Goal: Task Accomplishment & Management: Use online tool/utility

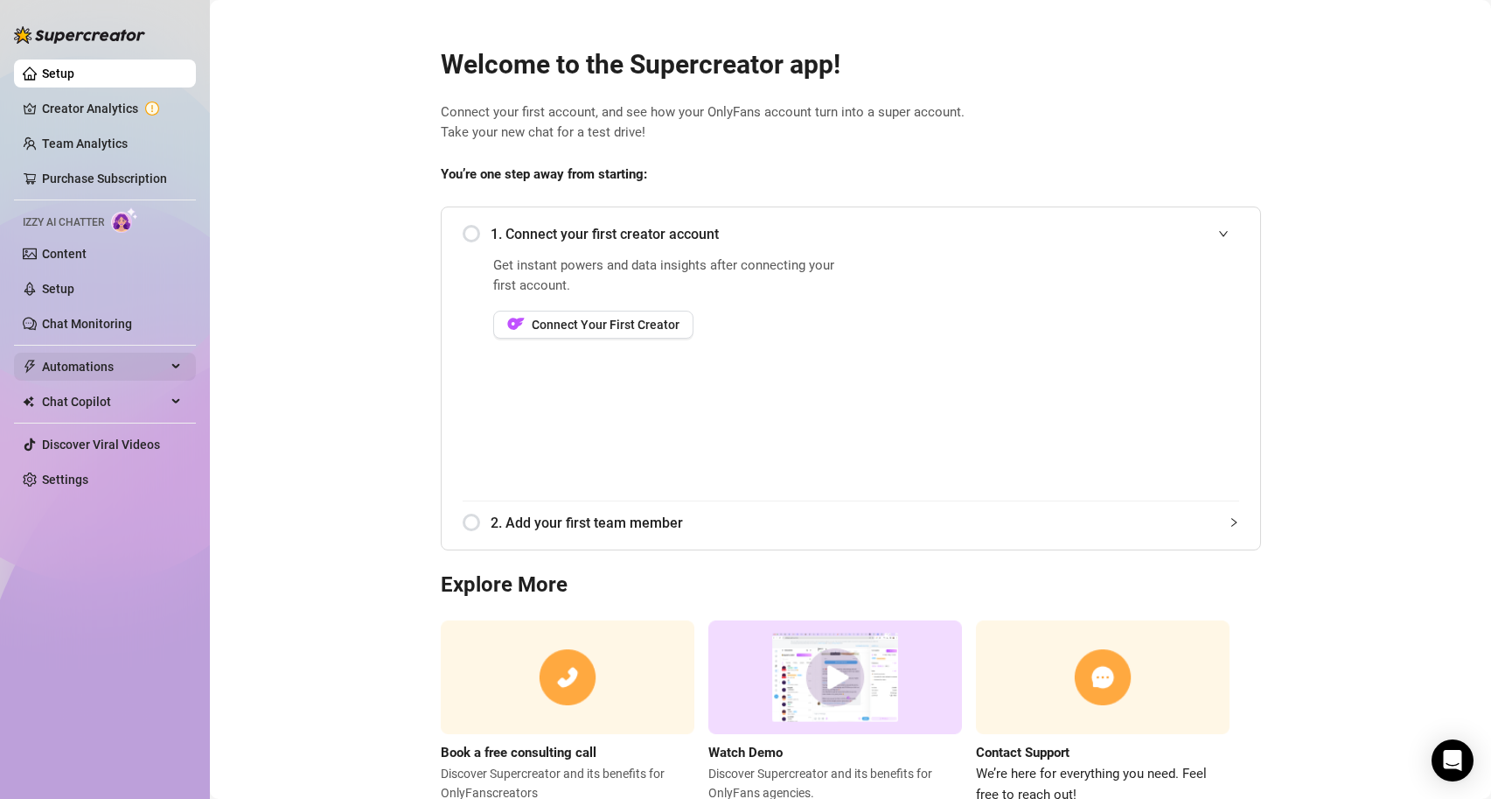
click at [134, 369] on span "Automations" at bounding box center [104, 367] width 124 height 28
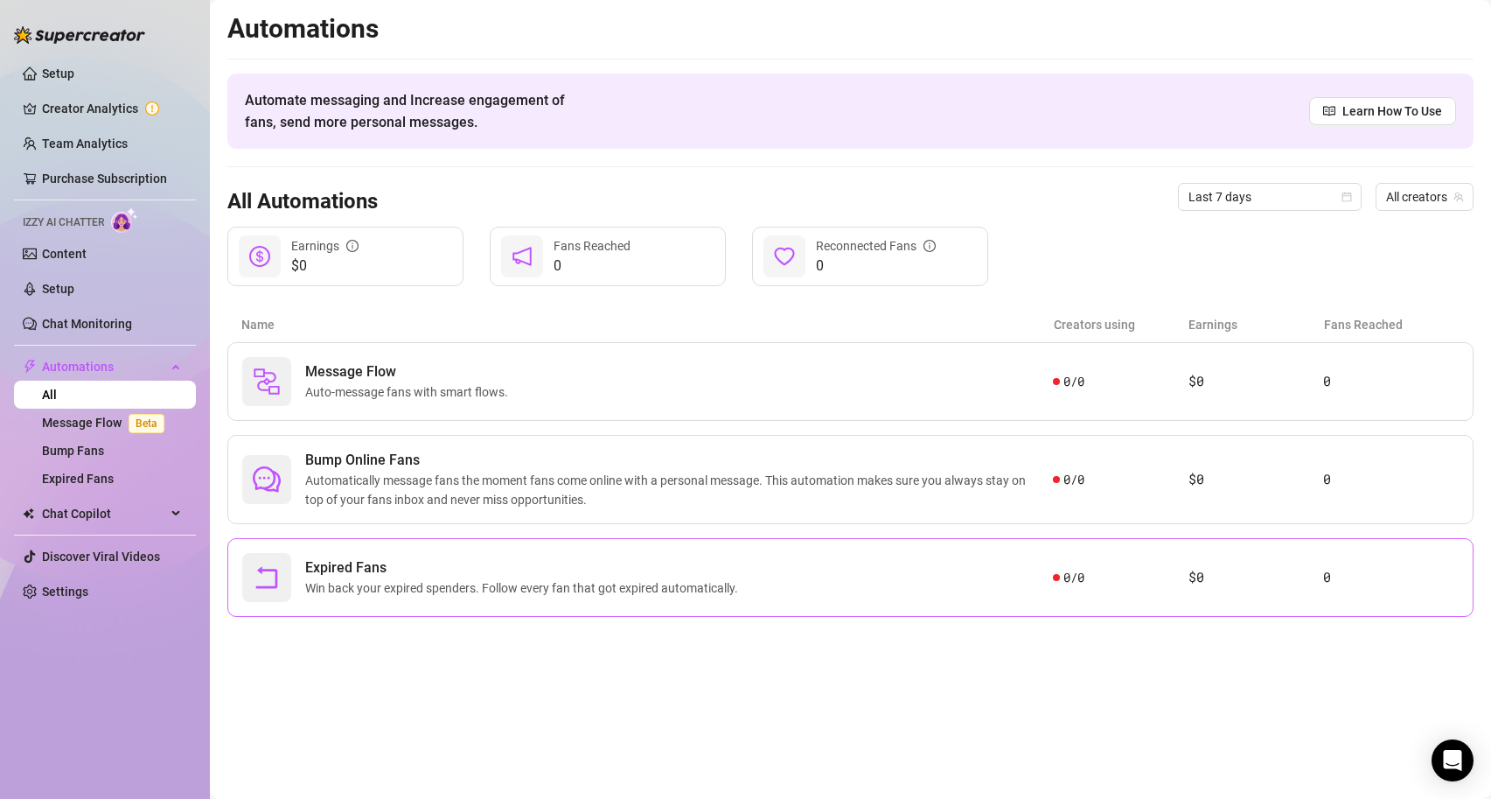
click at [454, 576] on span "Expired Fans" at bounding box center [525, 567] width 440 height 21
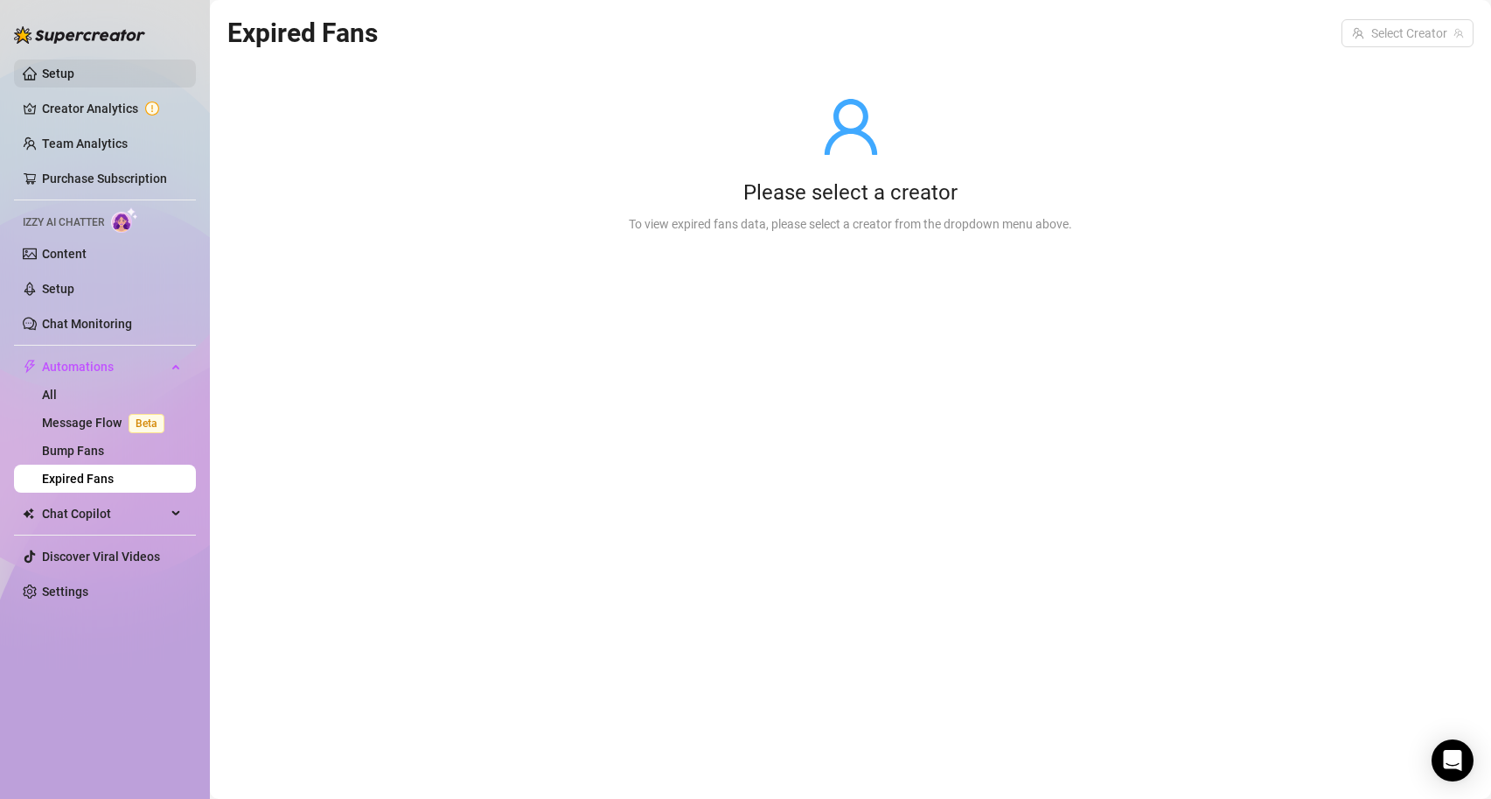
click at [62, 72] on link "Setup" at bounding box center [58, 73] width 32 height 14
